Goal: Subscribe to service/newsletter

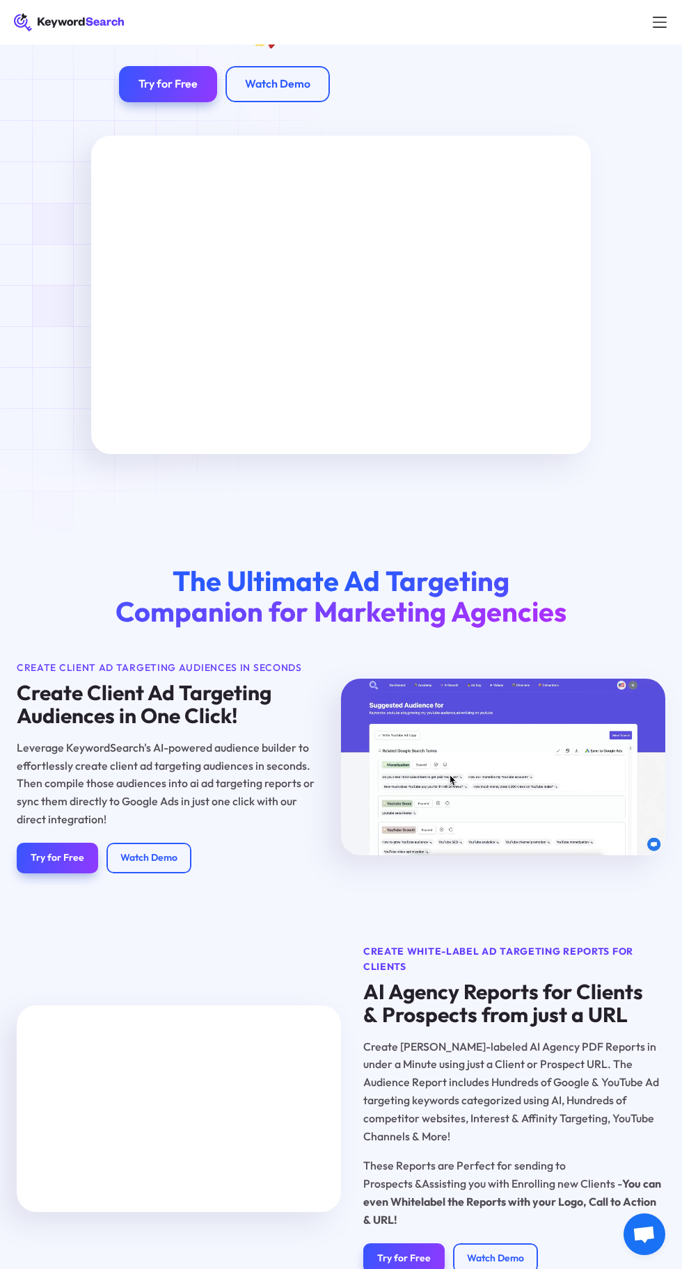
scroll to position [165, 0]
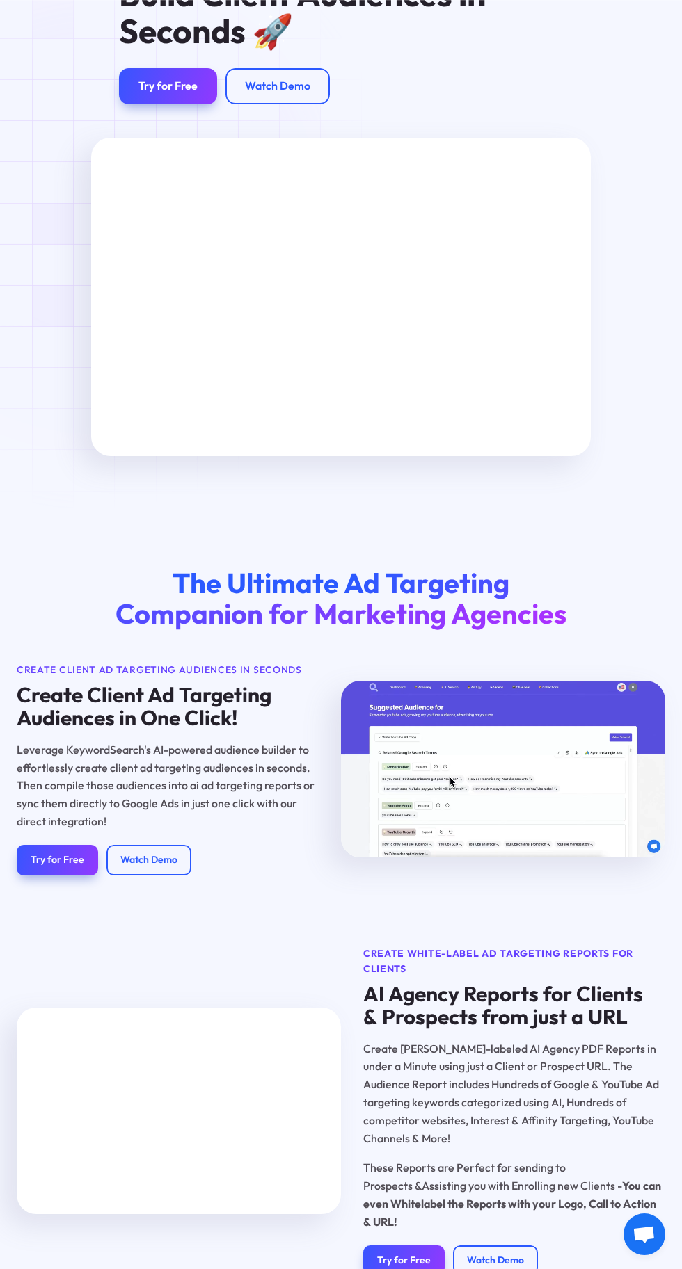
click at [81, 853] on link "Try for Free" at bounding box center [57, 860] width 81 height 31
click at [177, 83] on div "Try for Free" at bounding box center [167, 86] width 59 height 14
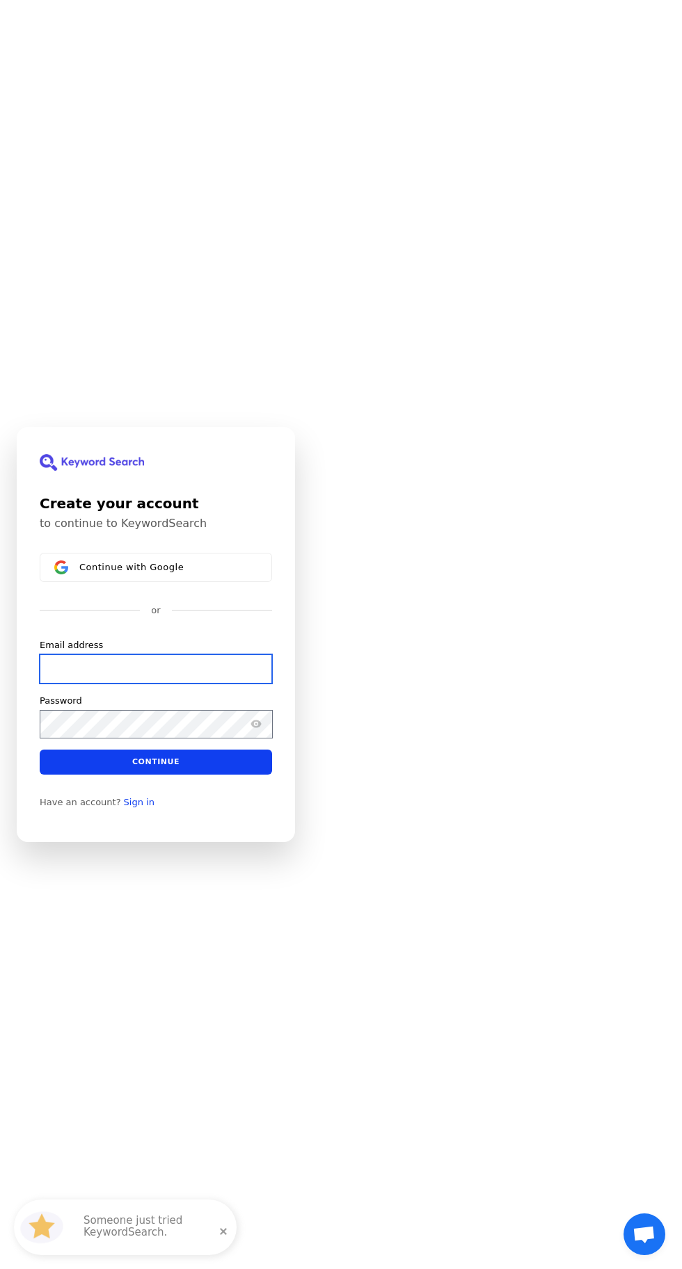
click at [191, 684] on input "Email address" at bounding box center [156, 668] width 232 height 29
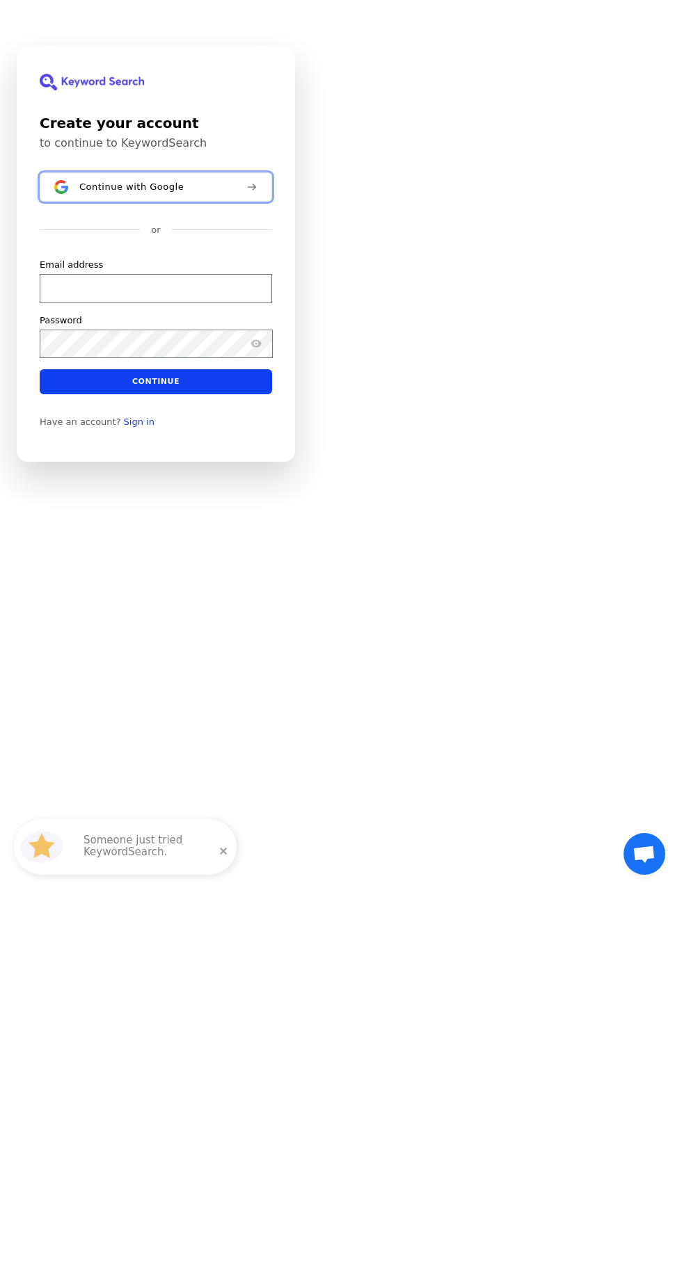
click at [137, 573] on span "Continue with Google" at bounding box center [131, 567] width 104 height 11
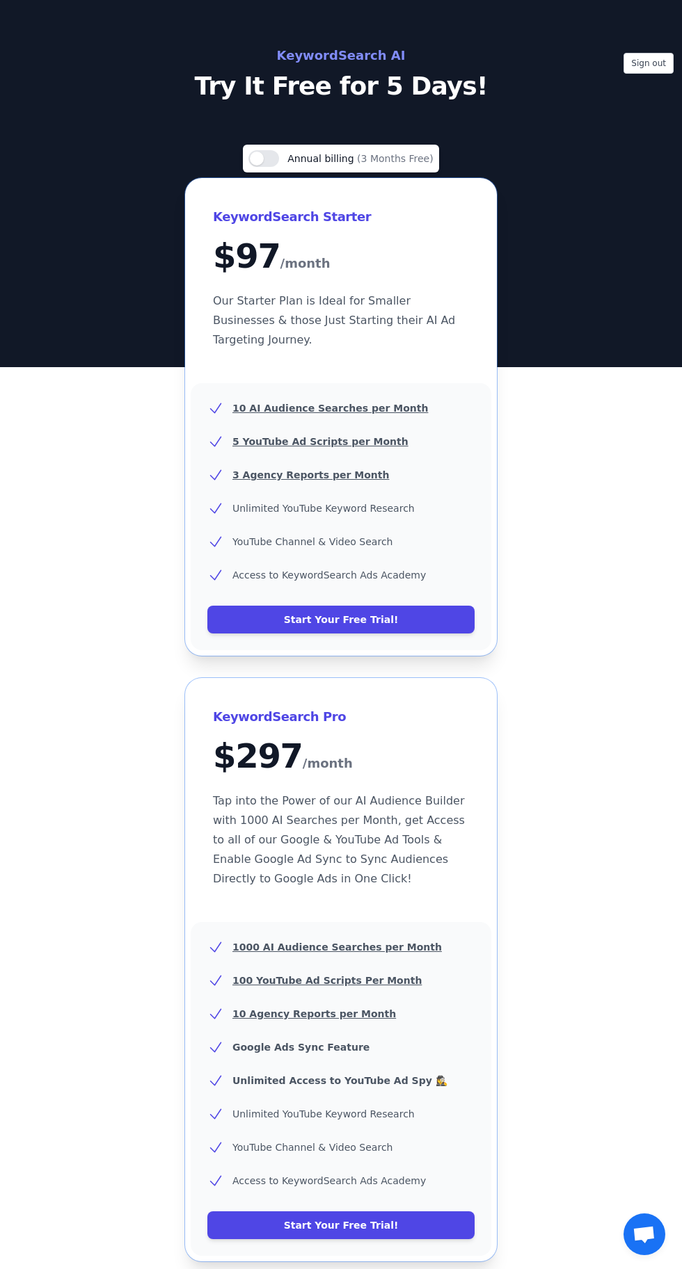
click at [397, 606] on link "Start Your Free Trial!" at bounding box center [340, 620] width 267 height 28
